Goal: Navigation & Orientation: Find specific page/section

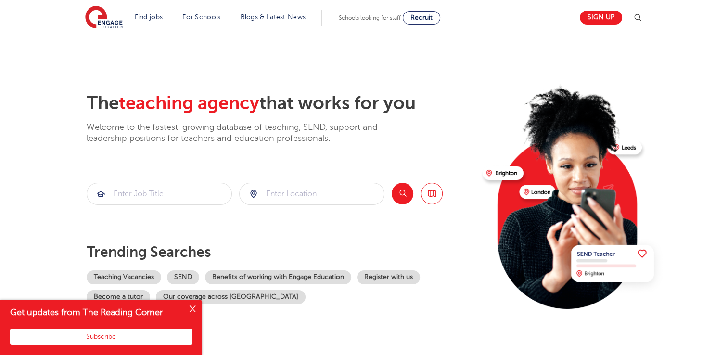
click at [190, 313] on button "Close" at bounding box center [192, 309] width 19 height 19
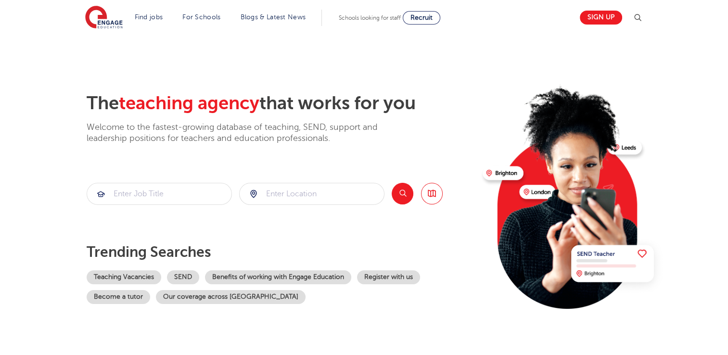
click at [533, 197] on img at bounding box center [572, 192] width 185 height 233
click at [532, 197] on img at bounding box center [572, 192] width 185 height 233
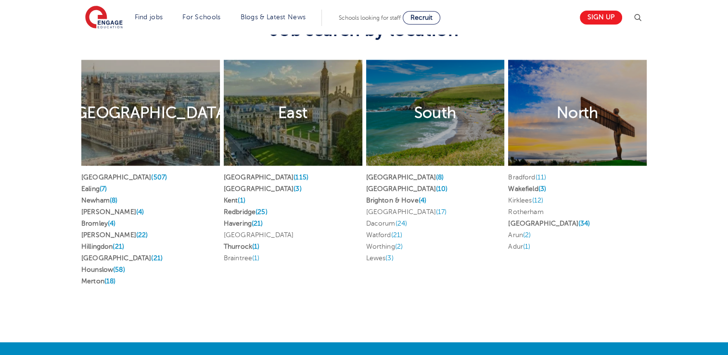
scroll to position [1816, 0]
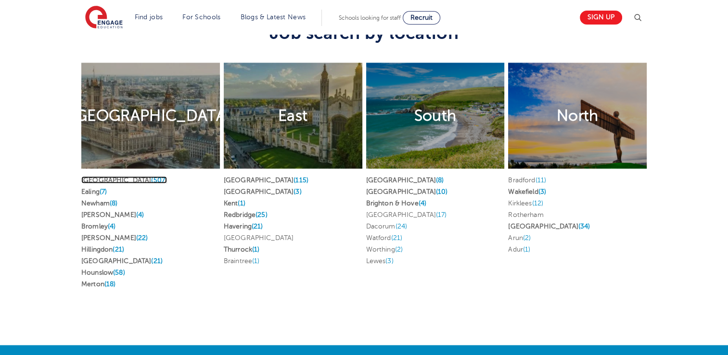
click at [96, 176] on link "London (507)" at bounding box center [124, 179] width 86 height 7
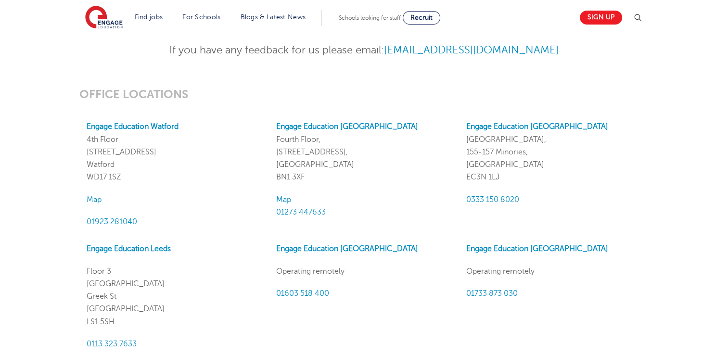
scroll to position [788, 0]
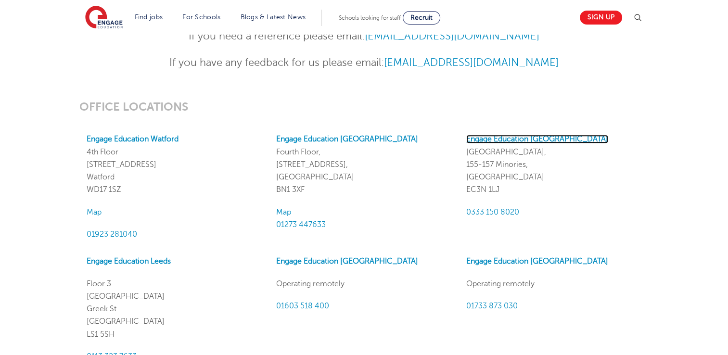
click at [502, 140] on strong "Engage Education London" at bounding box center [537, 139] width 142 height 9
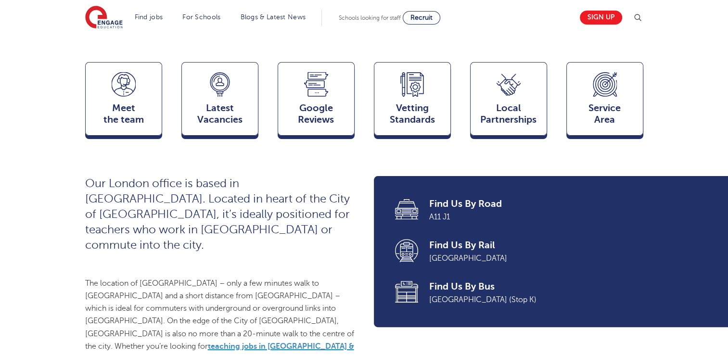
scroll to position [251, 0]
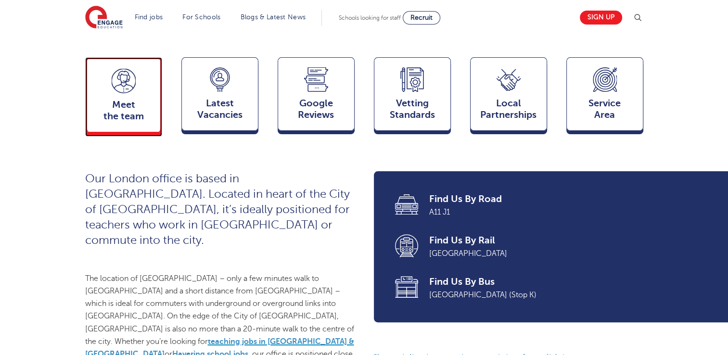
click at [131, 122] on span "Meet the team" at bounding box center [123, 110] width 63 height 23
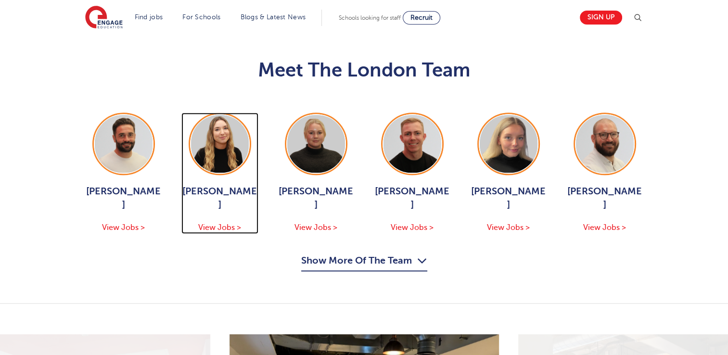
click at [219, 121] on img at bounding box center [220, 144] width 58 height 58
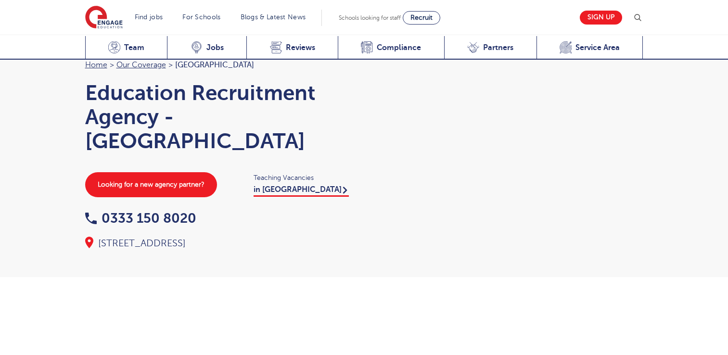
scroll to position [1036, 0]
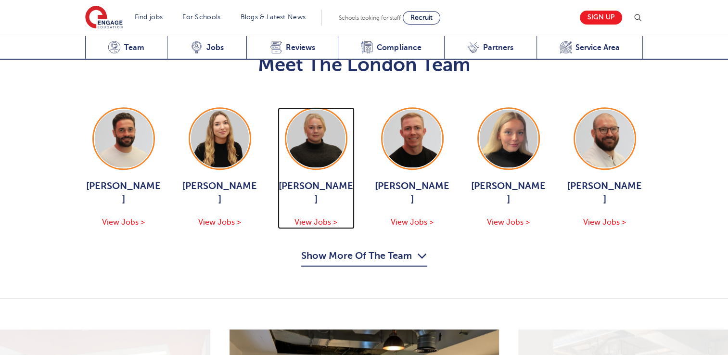
click at [315, 142] on img at bounding box center [316, 139] width 58 height 58
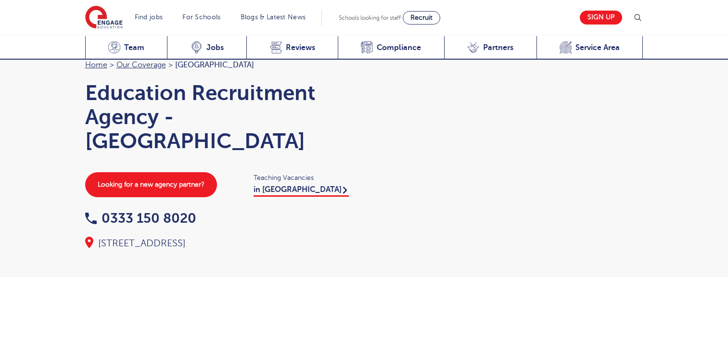
scroll to position [1036, 0]
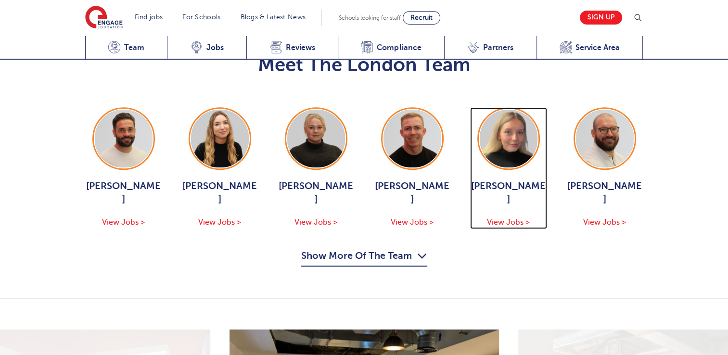
click at [514, 140] on img at bounding box center [509, 139] width 58 height 58
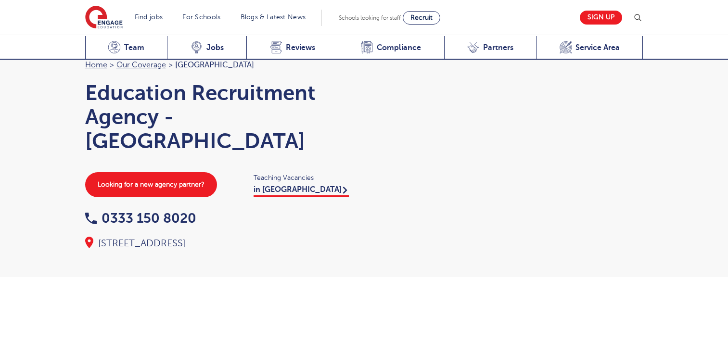
scroll to position [1036, 0]
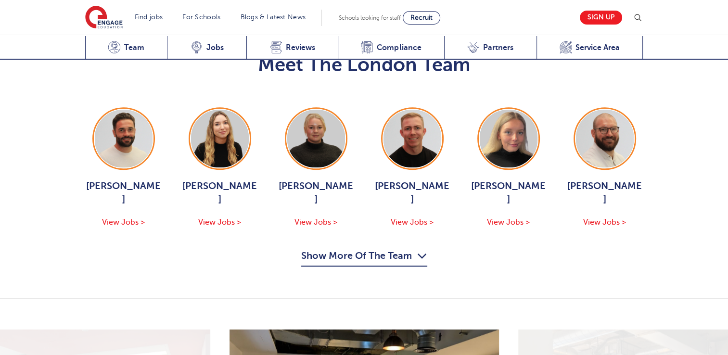
click at [423, 248] on icon "button" at bounding box center [422, 255] width 10 height 15
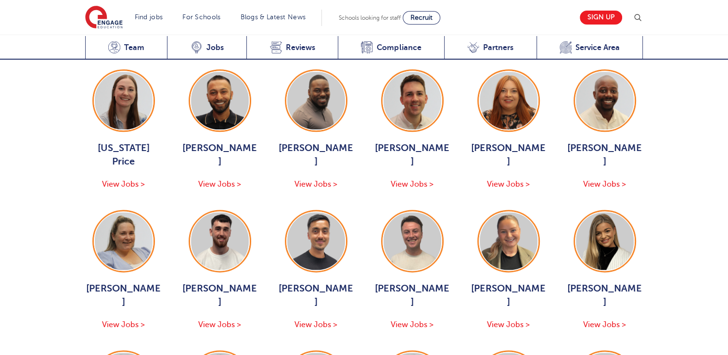
scroll to position [1210, 0]
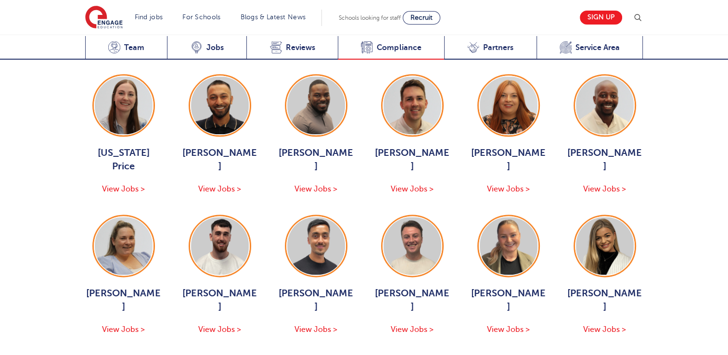
click at [406, 49] on span "Compliance" at bounding box center [399, 48] width 44 height 10
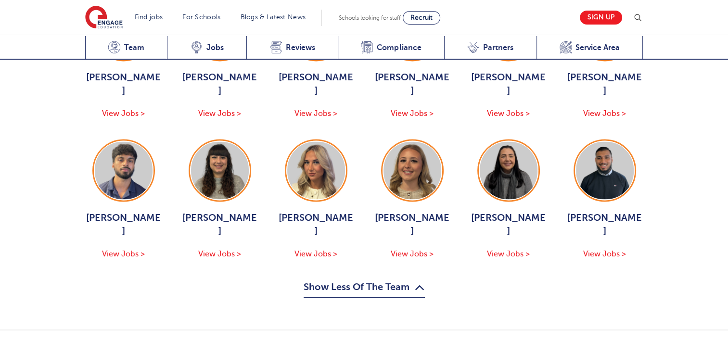
scroll to position [1410, 0]
